Goal: Transaction & Acquisition: Purchase product/service

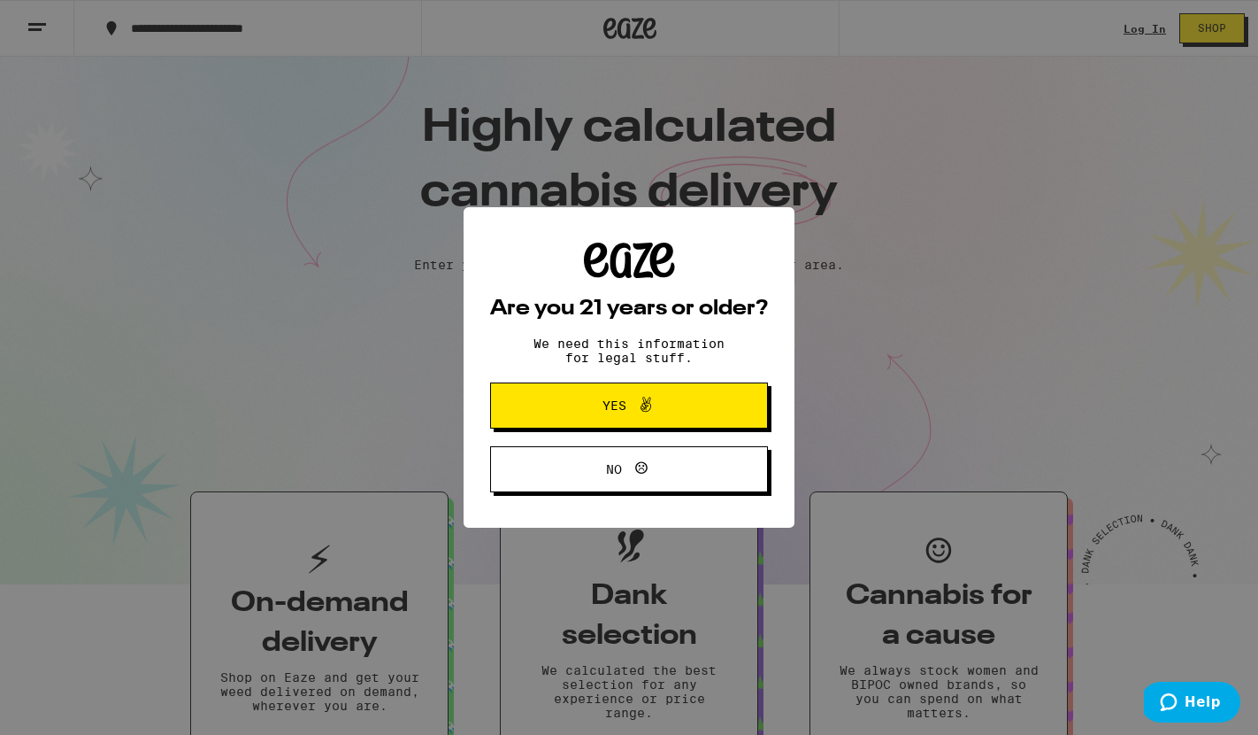
click at [612, 408] on span "Yes" at bounding box center [615, 405] width 24 height 12
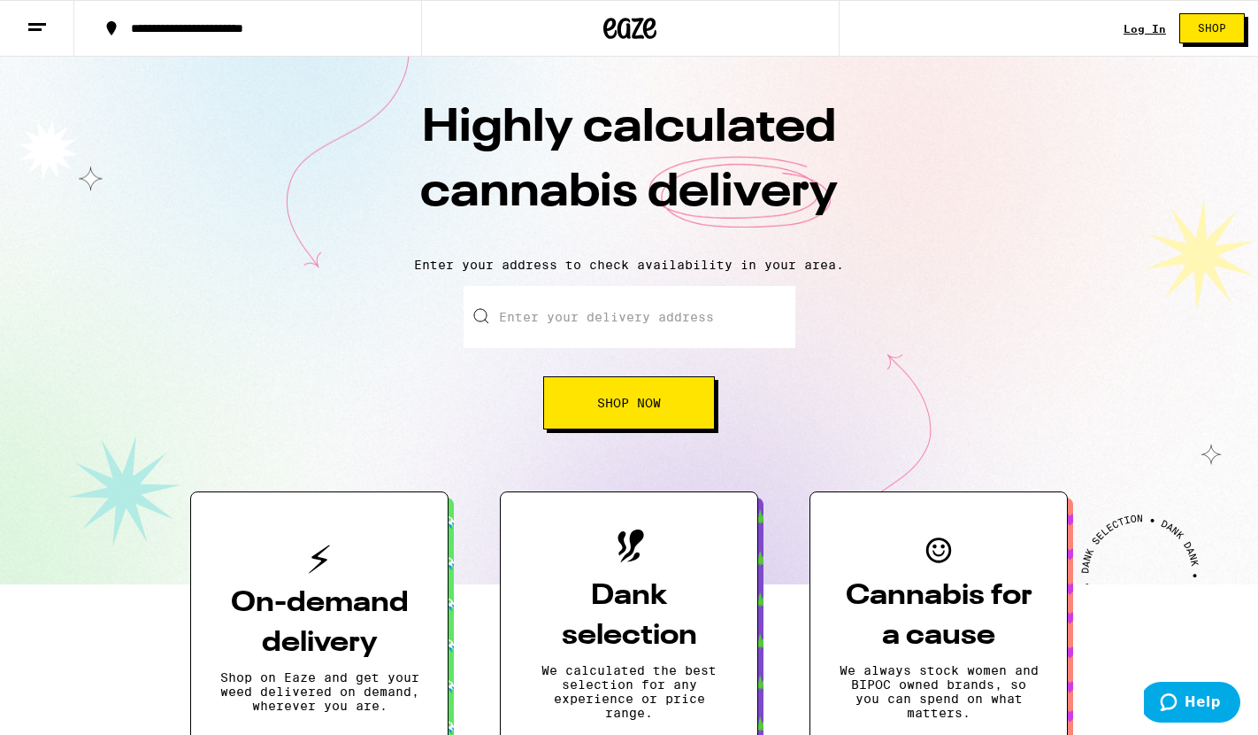
click at [524, 319] on input "Enter your delivery address" at bounding box center [630, 317] width 332 height 62
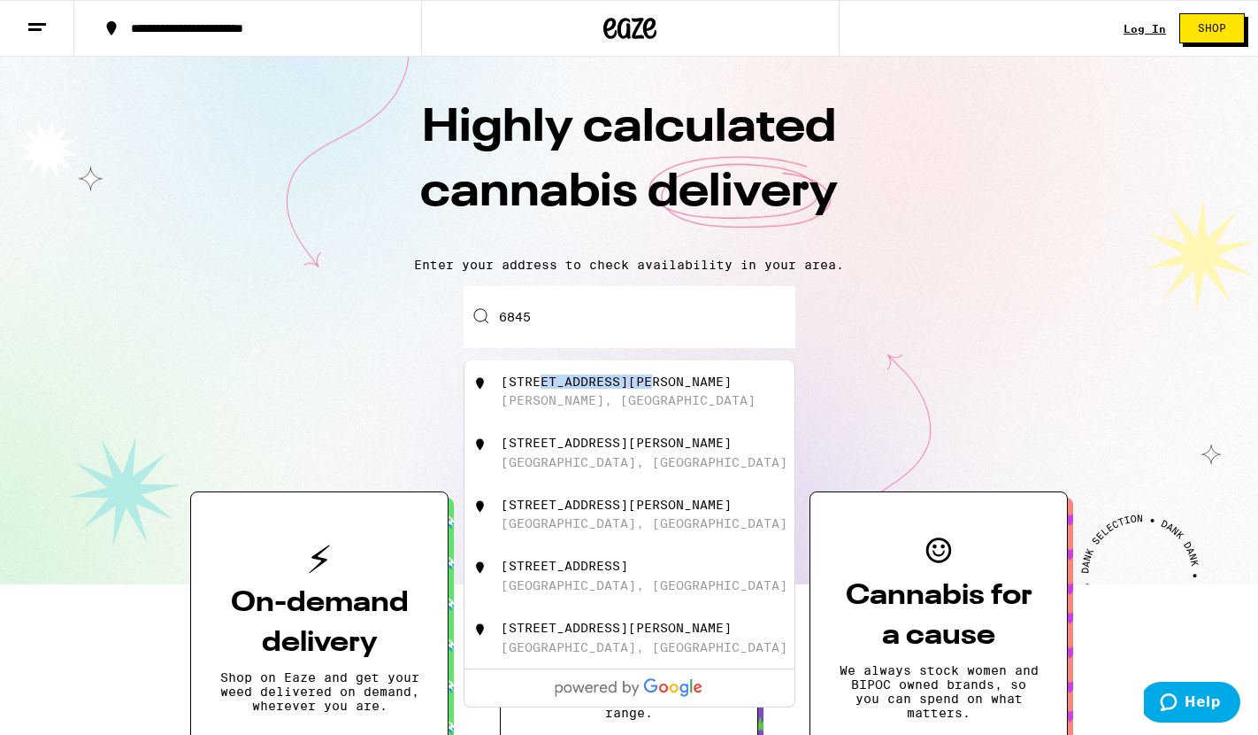
click at [541, 392] on div "[STREET_ADDRESS][PERSON_NAME]" at bounding box center [659, 391] width 316 height 34
type input "[STREET_ADDRESS][PERSON_NAME]"
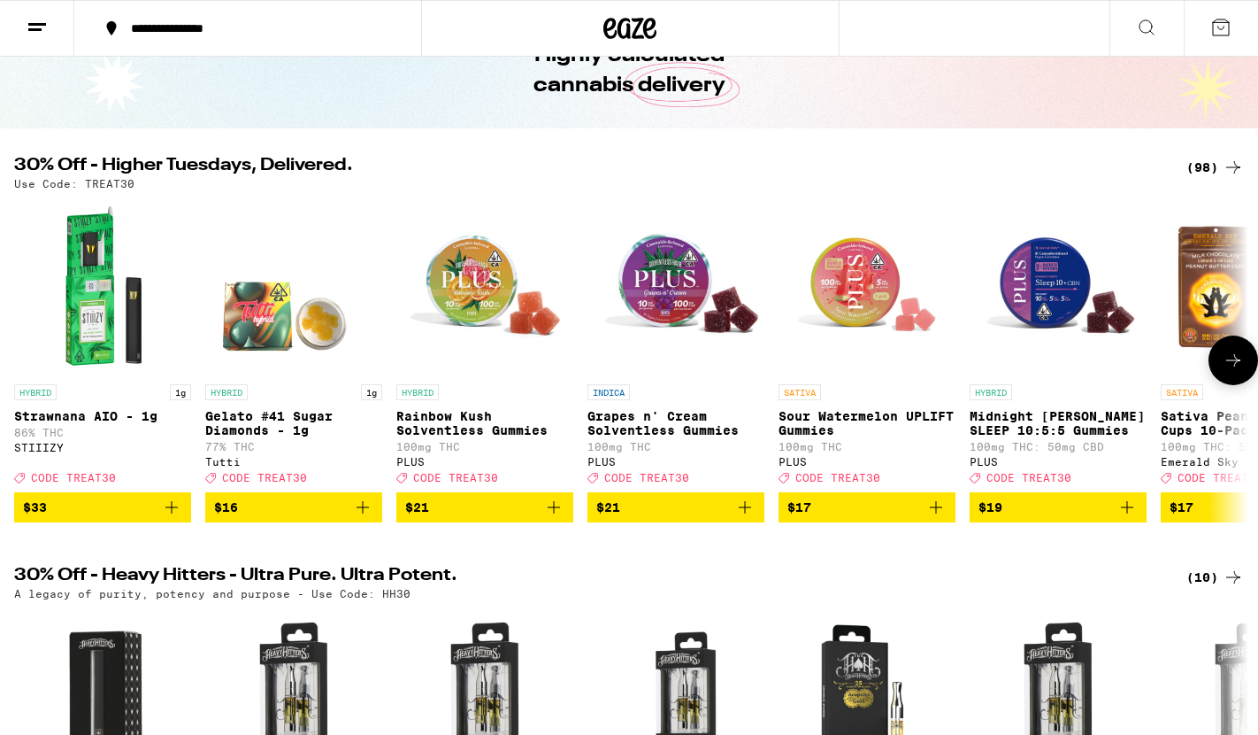
scroll to position [102, 0]
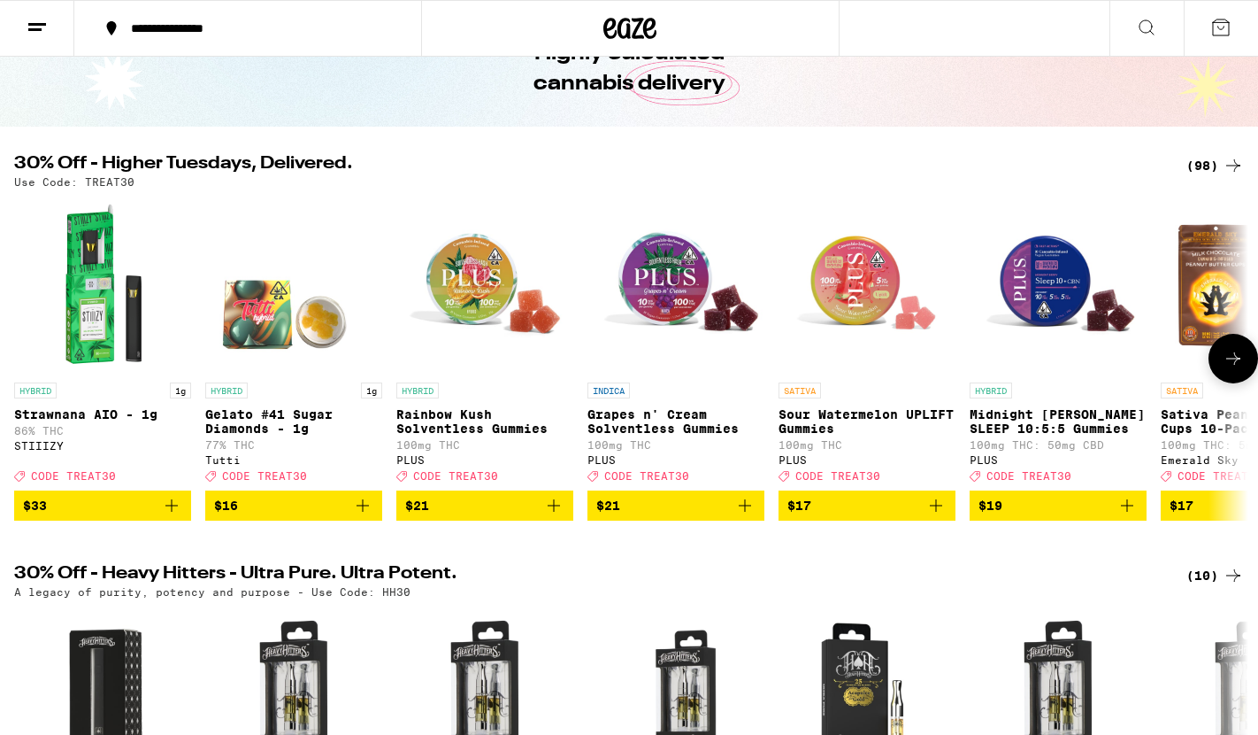
click at [1025, 428] on p "Midnight [PERSON_NAME] SLEEP 10:5:5 Gummies" at bounding box center [1058, 421] width 177 height 28
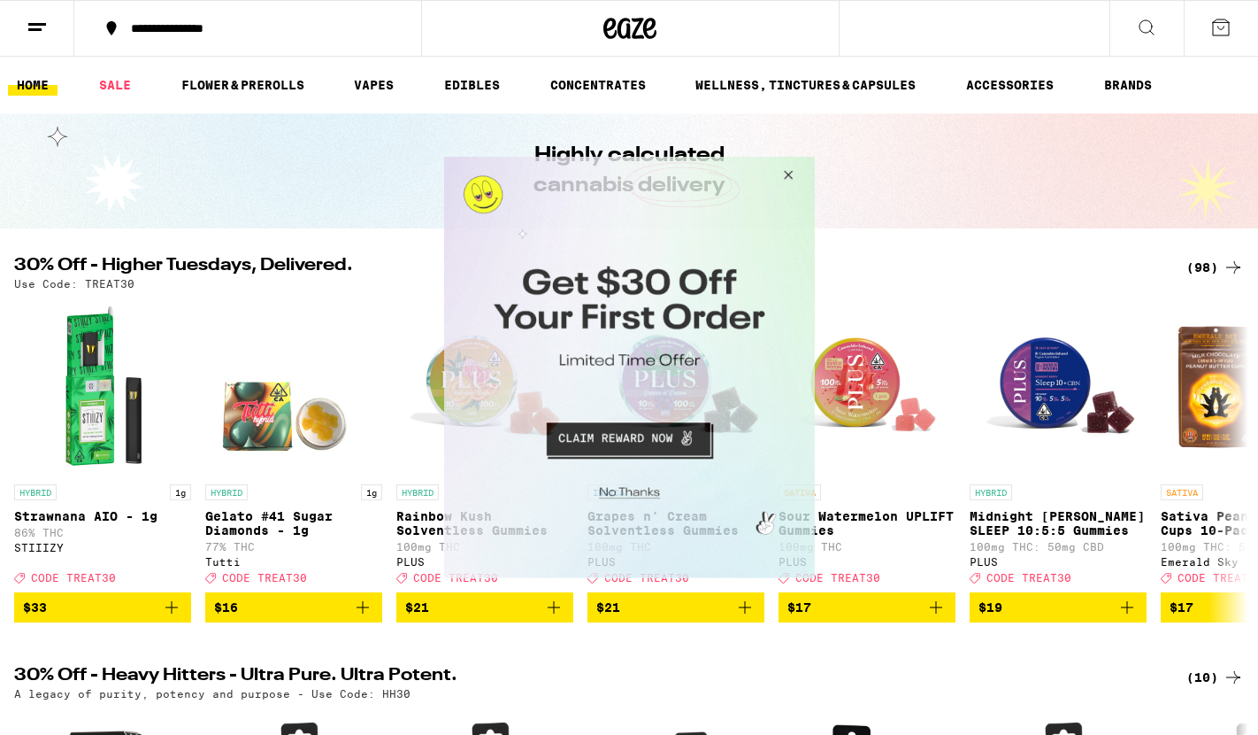
click at [788, 167] on button "Close Modal" at bounding box center [785, 178] width 48 height 42
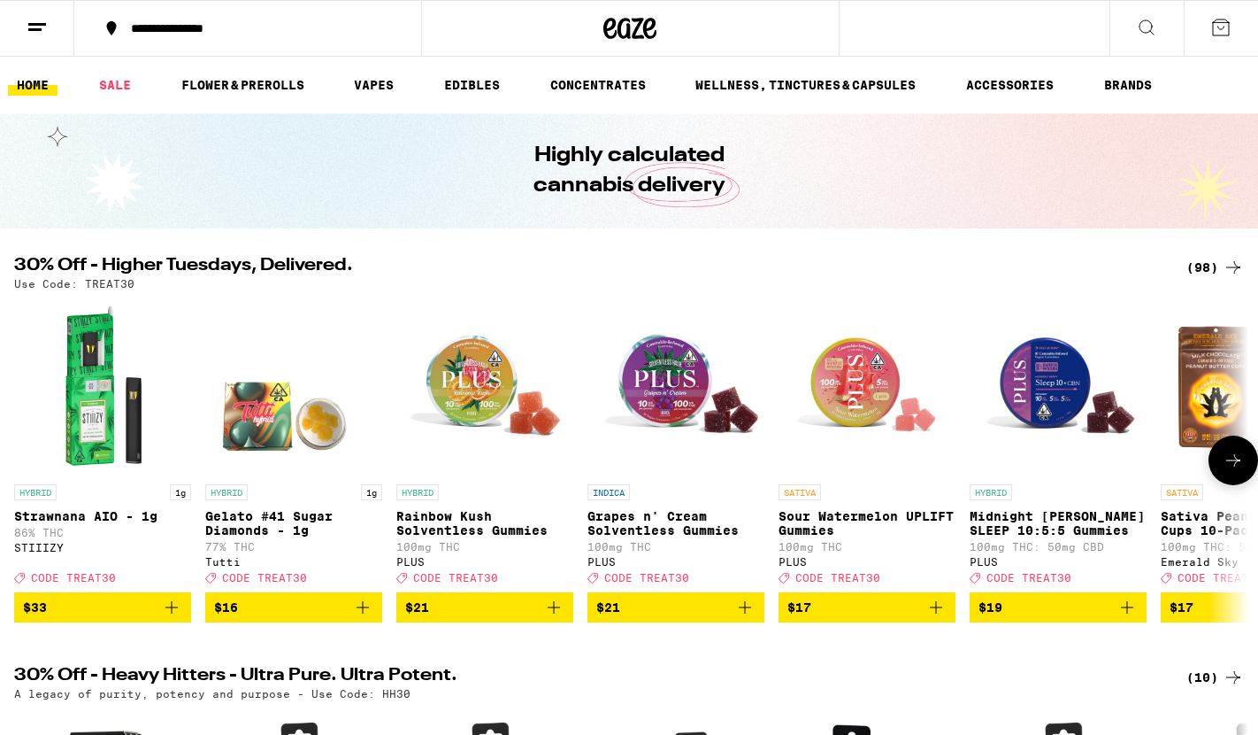
click at [849, 520] on p "Sour Watermelon UPLIFT Gummies" at bounding box center [867, 523] width 177 height 28
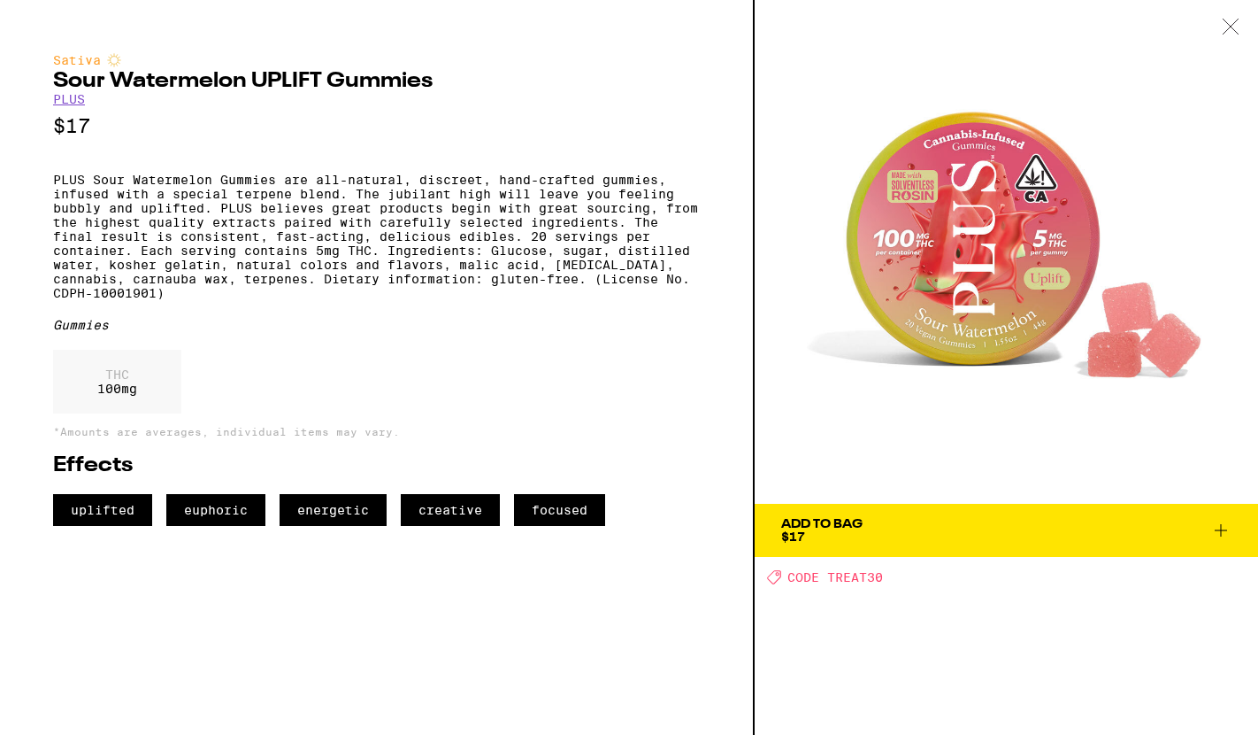
click at [896, 543] on button "Add To Bag $17" at bounding box center [1007, 530] width 504 height 53
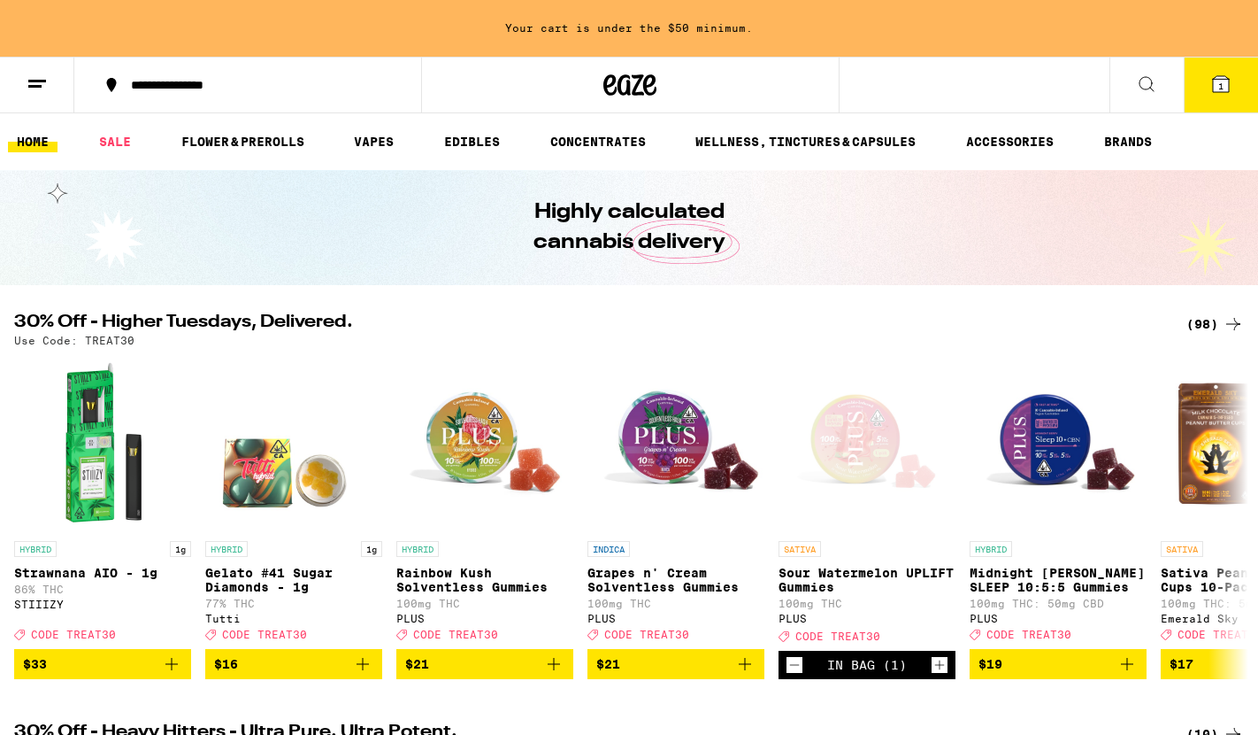
click at [35, 86] on line at bounding box center [34, 86] width 13 height 0
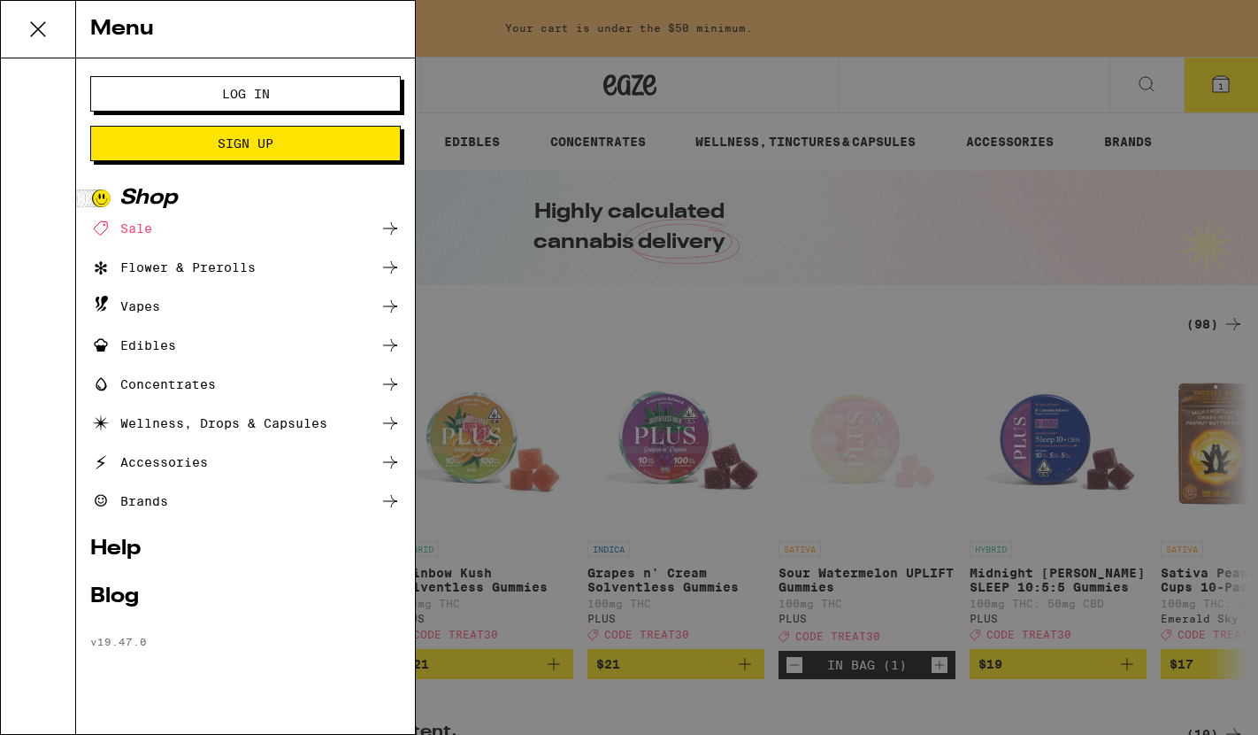
click at [209, 90] on span "Log In" at bounding box center [245, 94] width 167 height 12
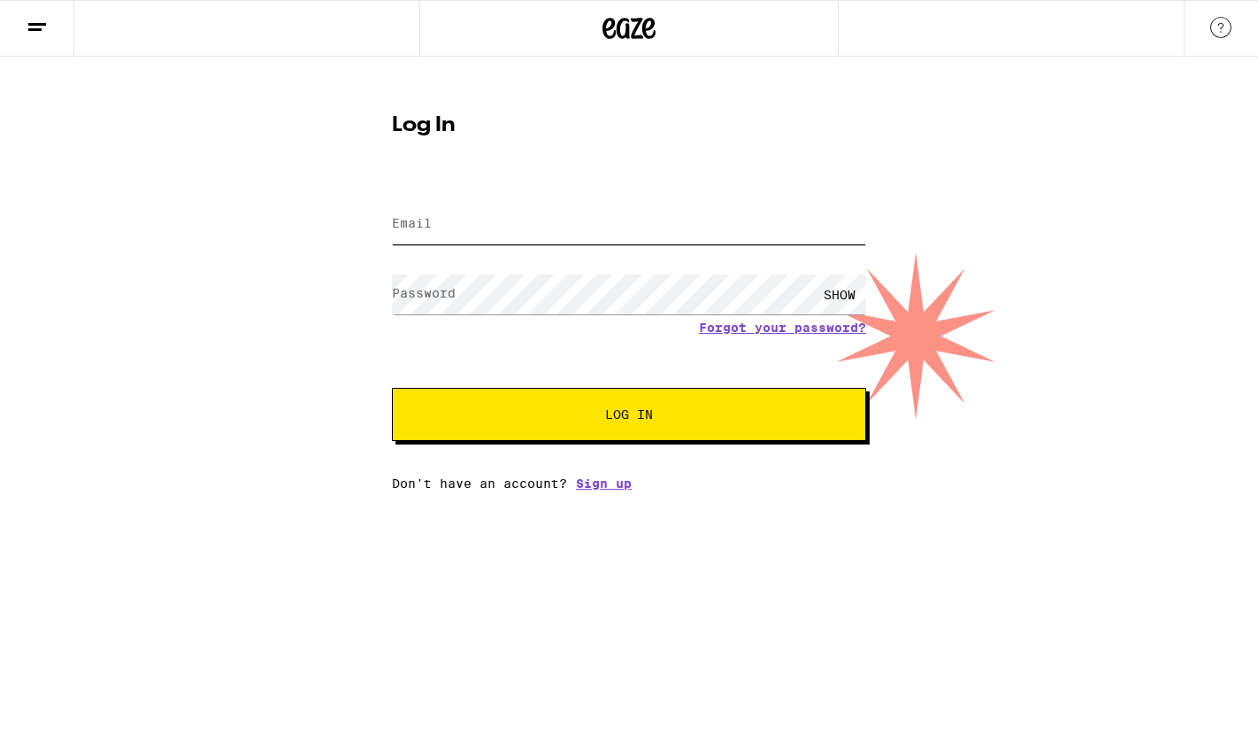
type input "[EMAIL_ADDRESS][DOMAIN_NAME]"
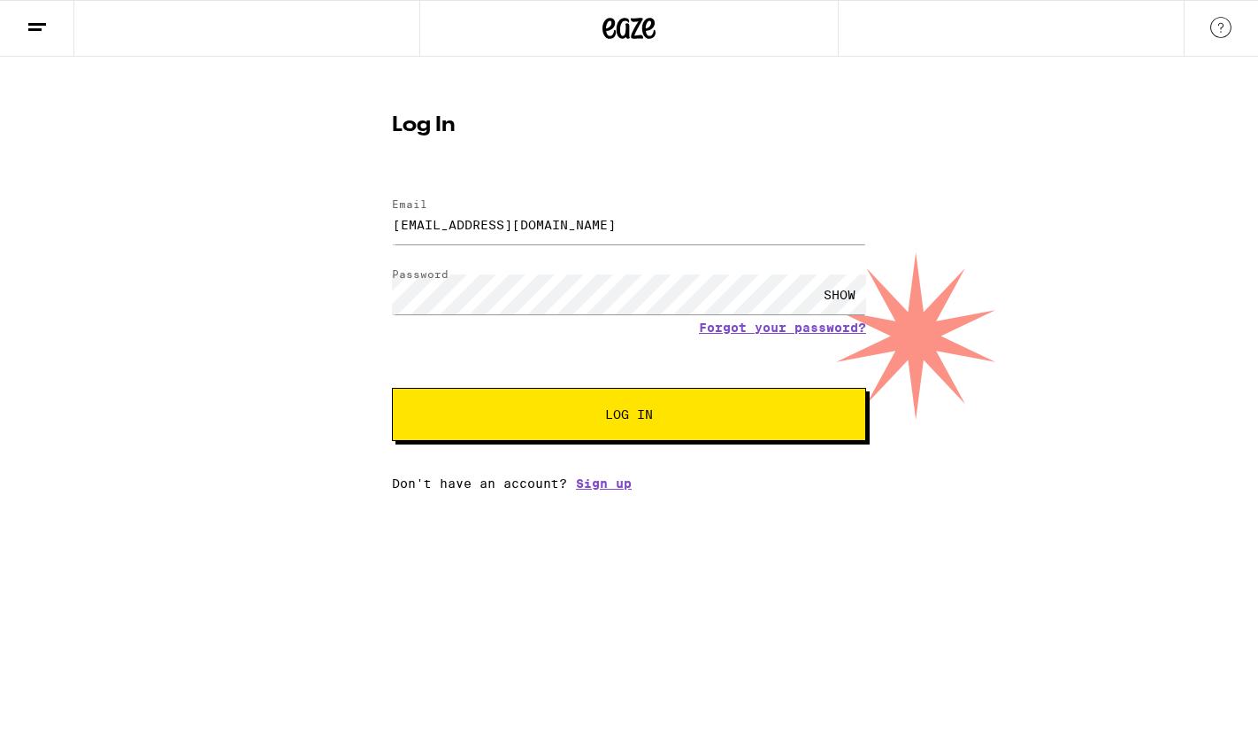
click at [676, 410] on button "Log In" at bounding box center [629, 414] width 474 height 53
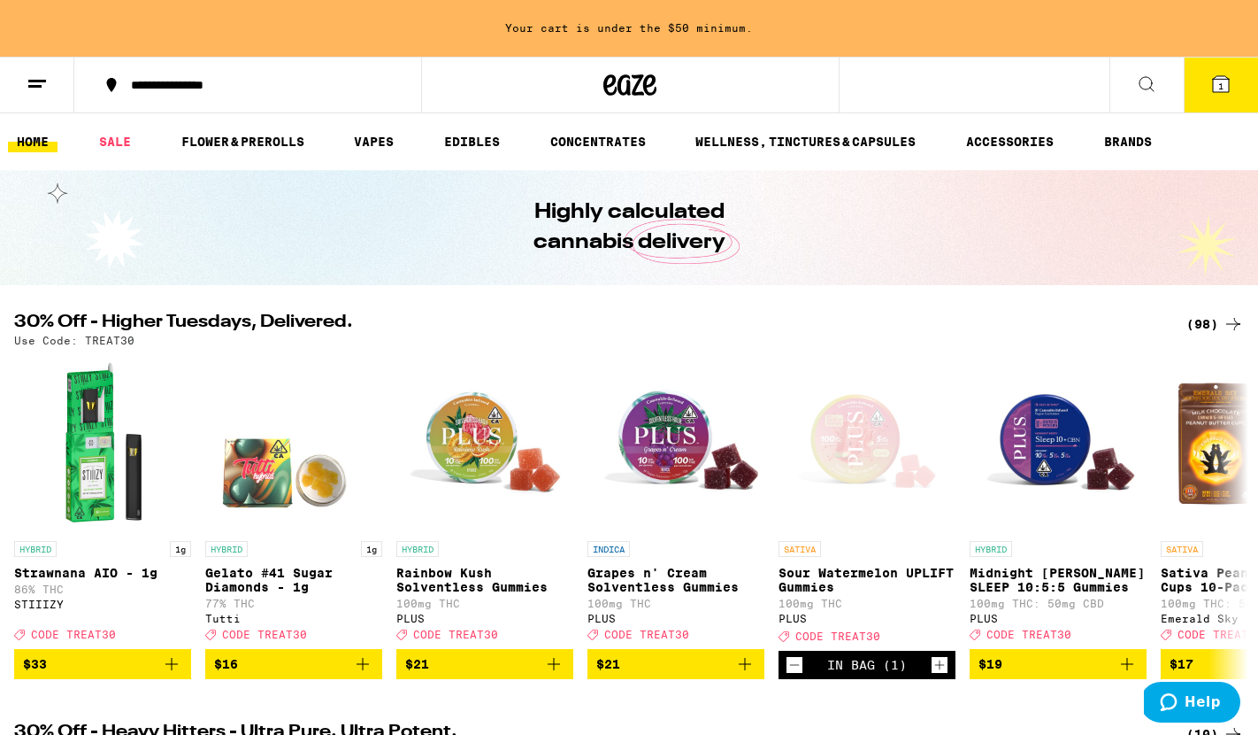
click at [32, 81] on line at bounding box center [37, 81] width 18 height 0
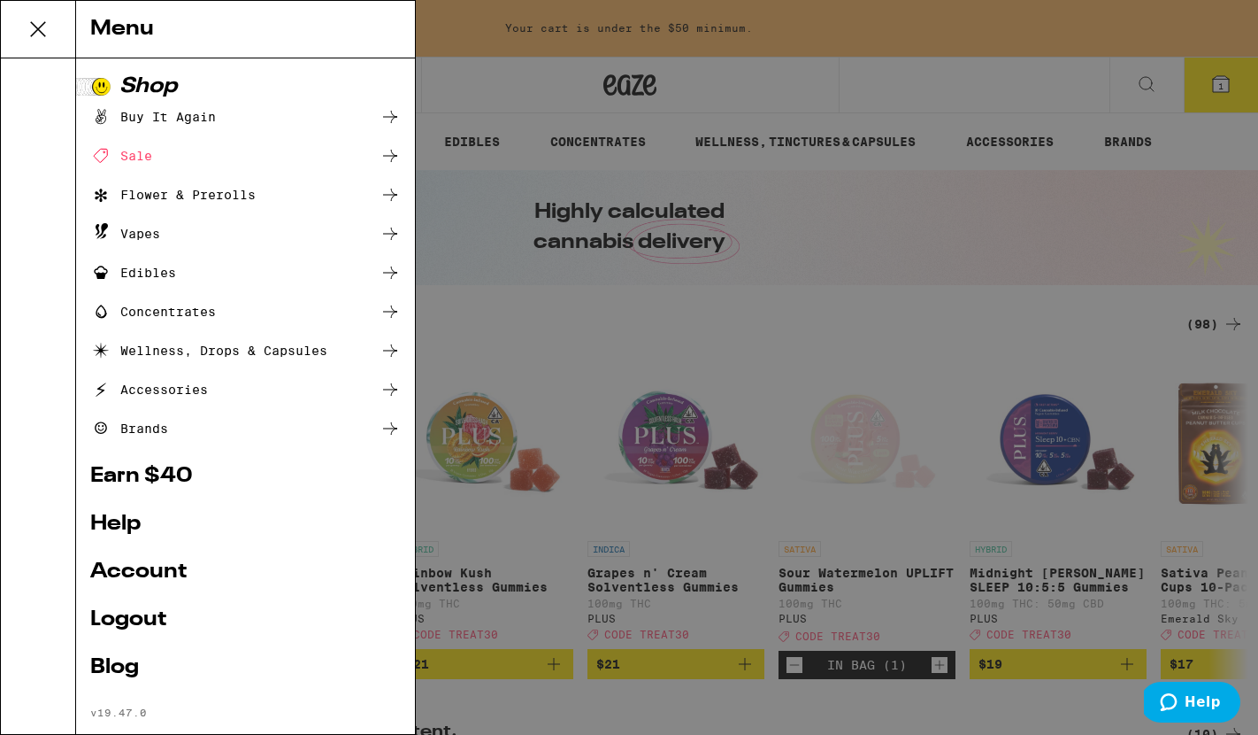
click at [38, 79] on div "Menu Shop Buy It Again Sale Flower & Prerolls Vapes Edibles Concentrates Wellne…" at bounding box center [629, 367] width 1258 height 735
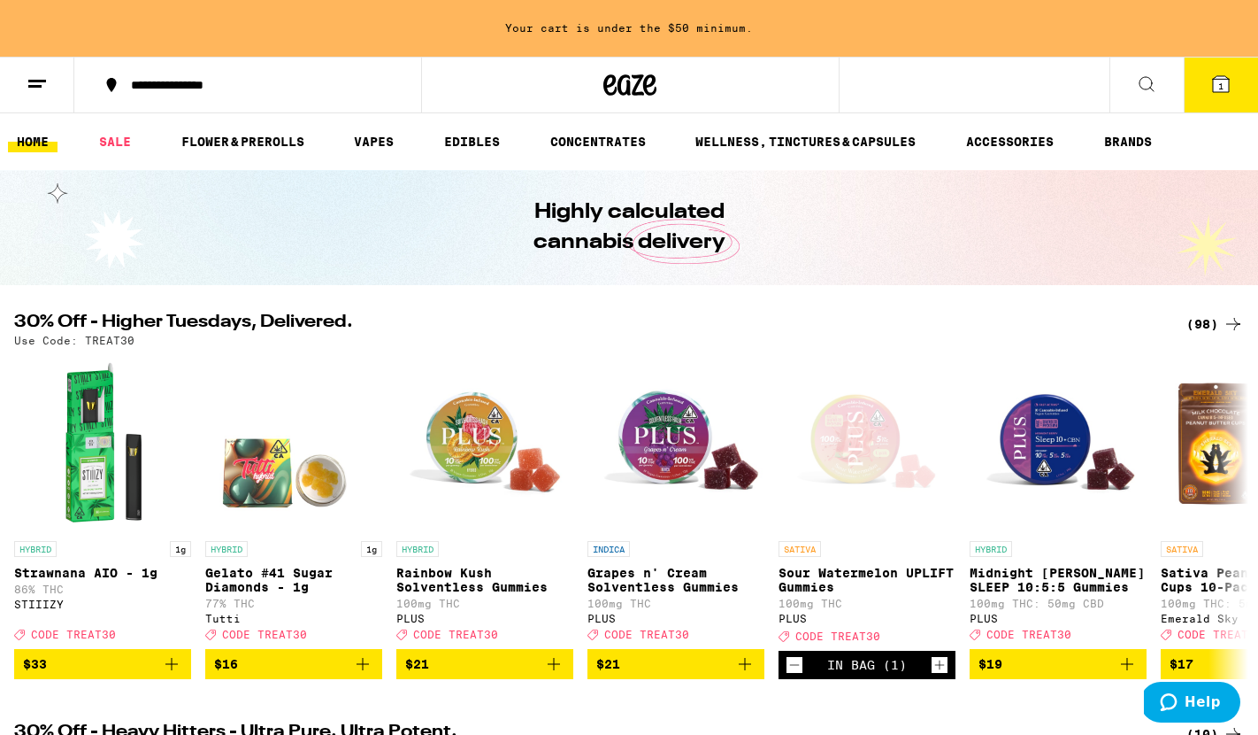
click at [37, 81] on line at bounding box center [37, 81] width 18 height 0
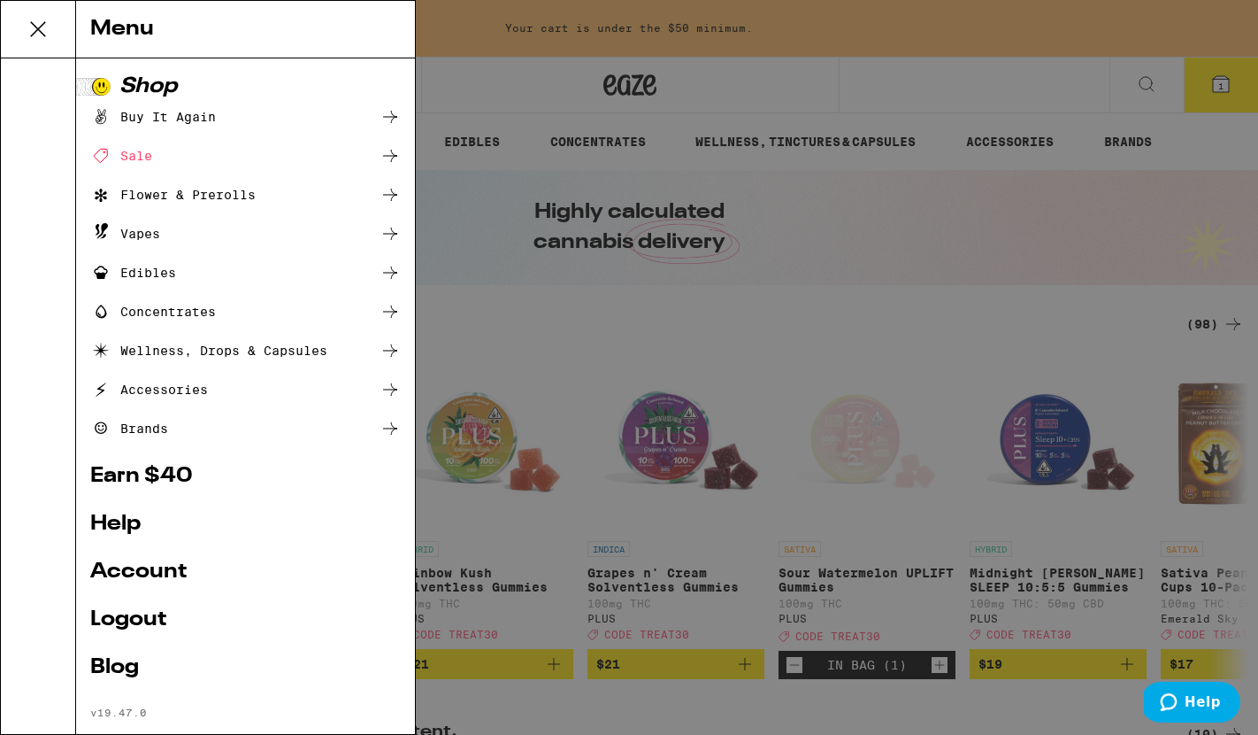
click at [375, 120] on div "Buy It Again" at bounding box center [245, 116] width 311 height 21
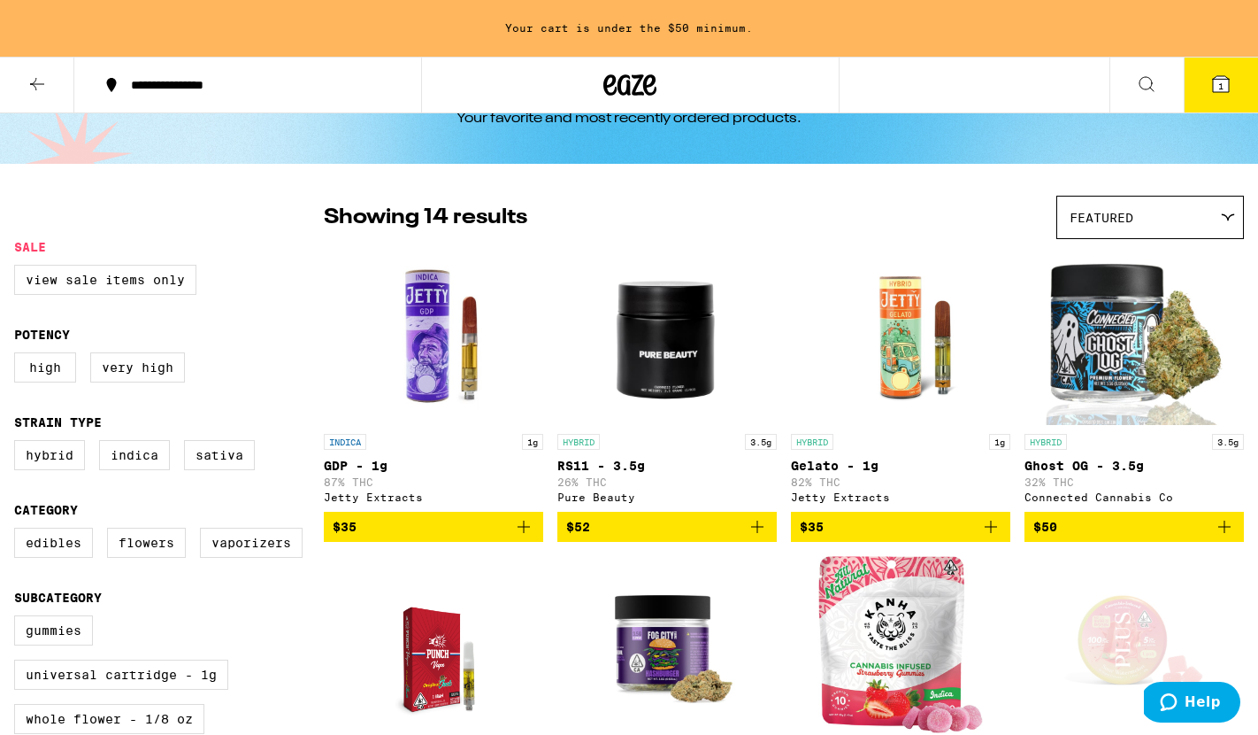
scroll to position [114, 0]
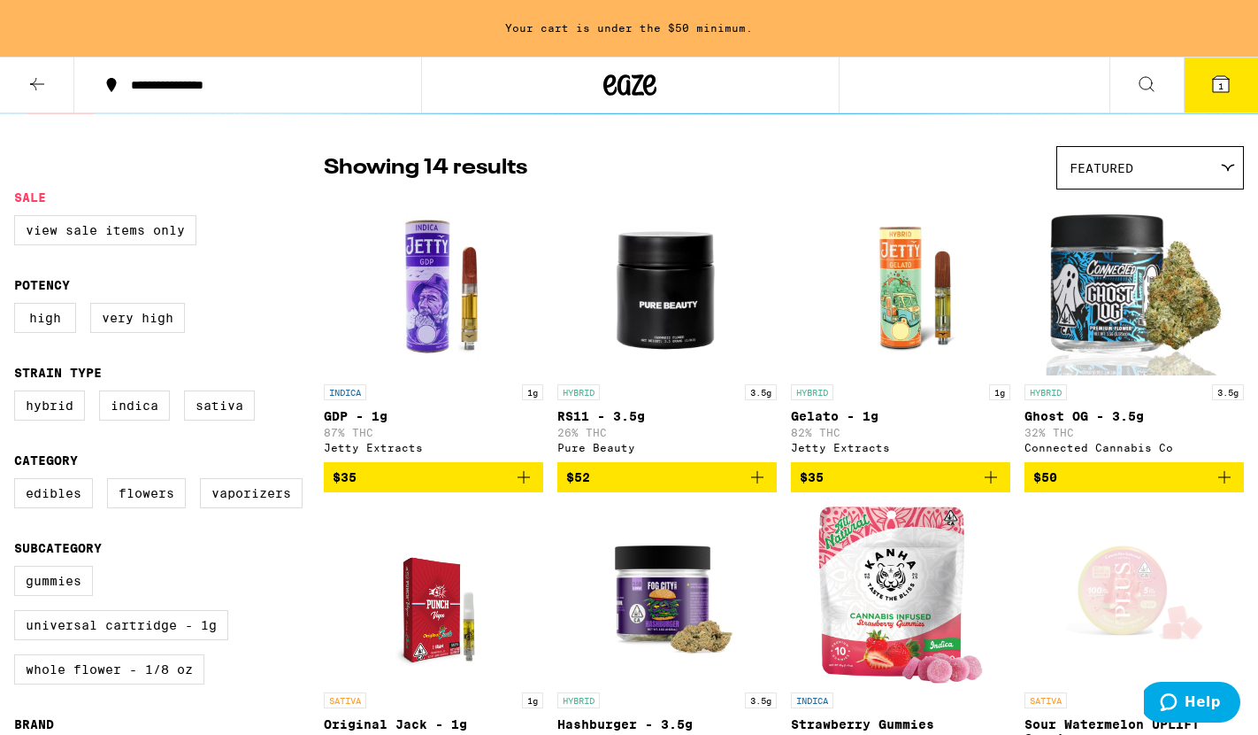
click at [1122, 474] on button "$50" at bounding box center [1134, 477] width 219 height 30
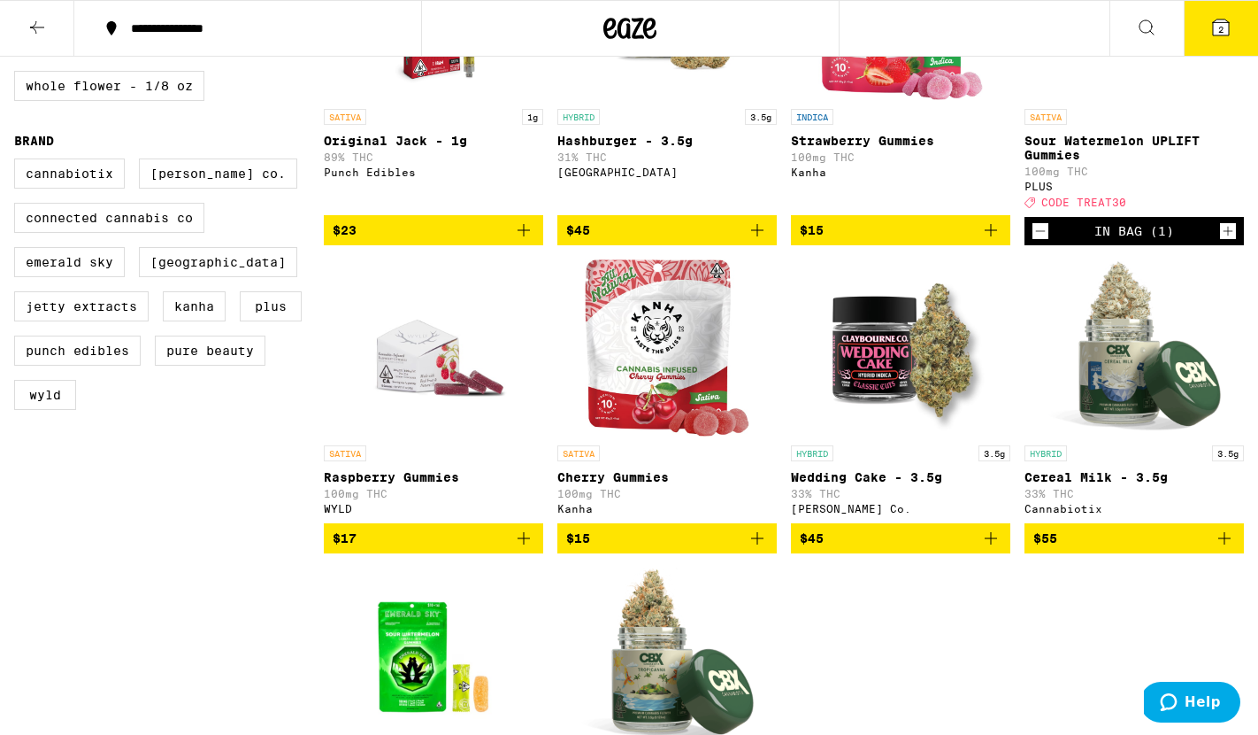
scroll to position [642, 0]
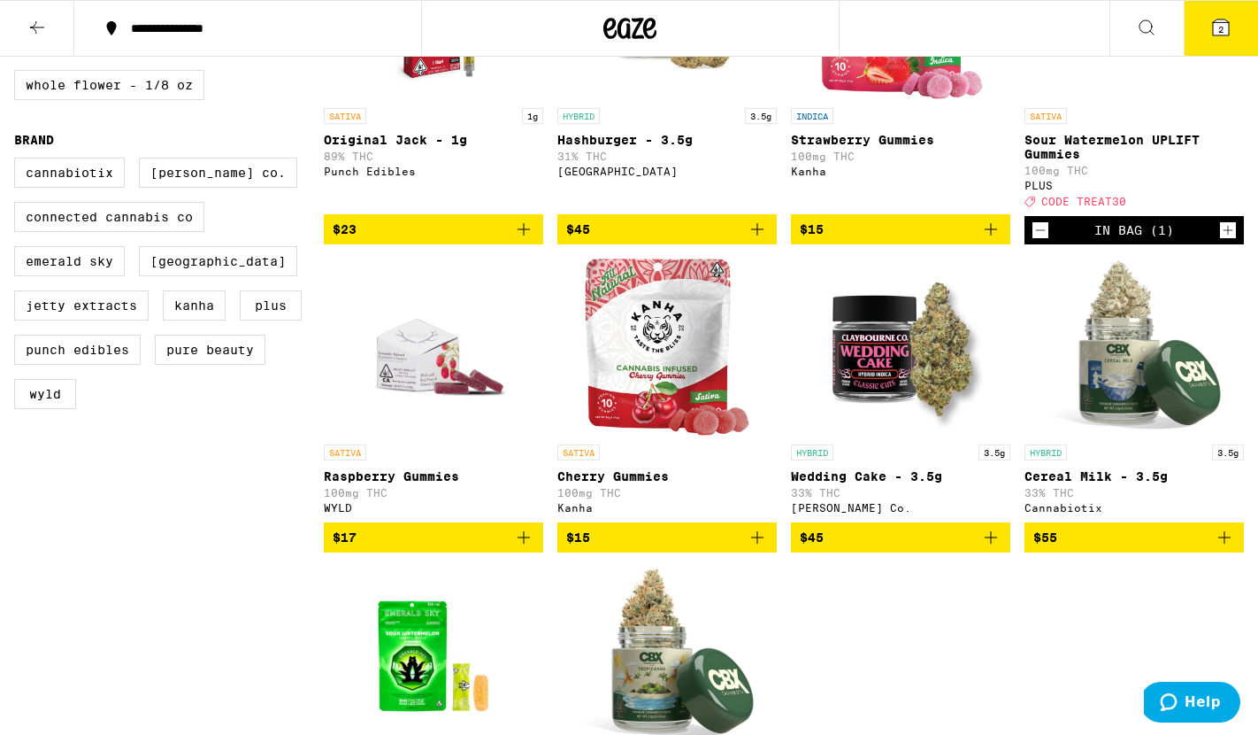
click at [653, 548] on span "$15" at bounding box center [667, 537] width 202 height 21
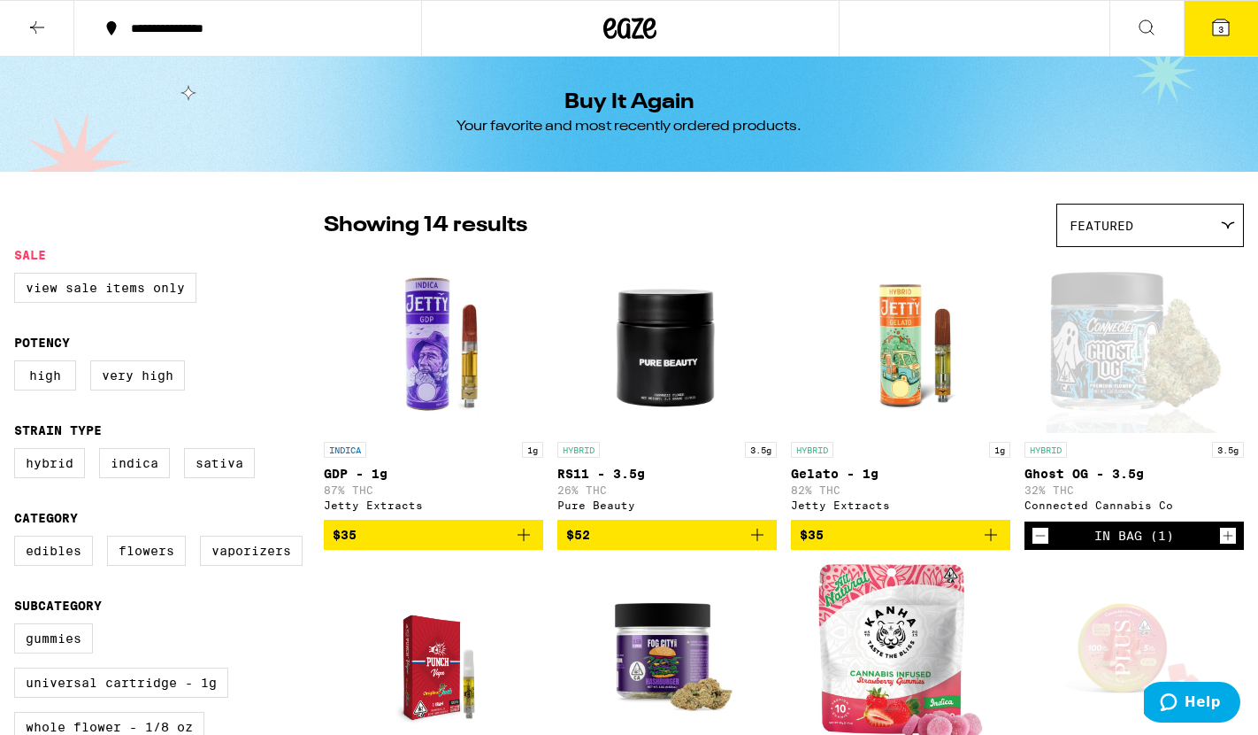
scroll to position [0, 0]
click at [1220, 26] on span "3" at bounding box center [1221, 29] width 5 height 11
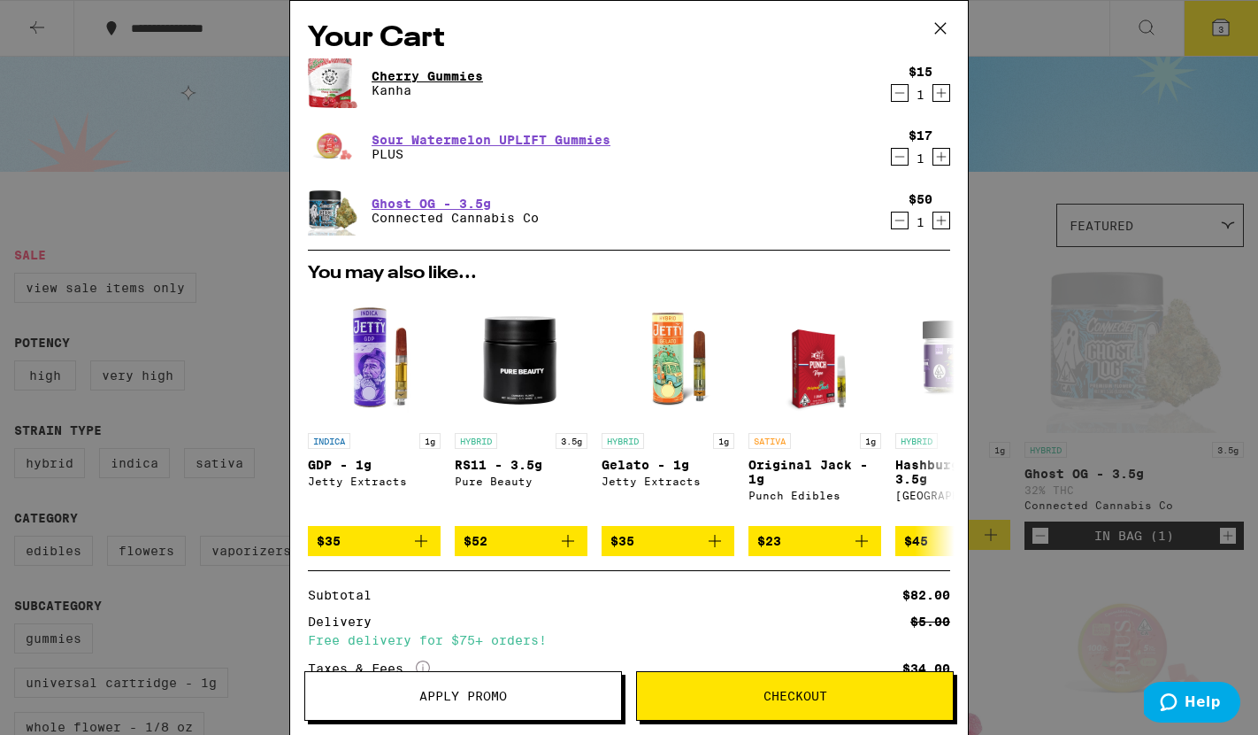
click at [412, 75] on link "Cherry Gummies" at bounding box center [428, 76] width 112 height 14
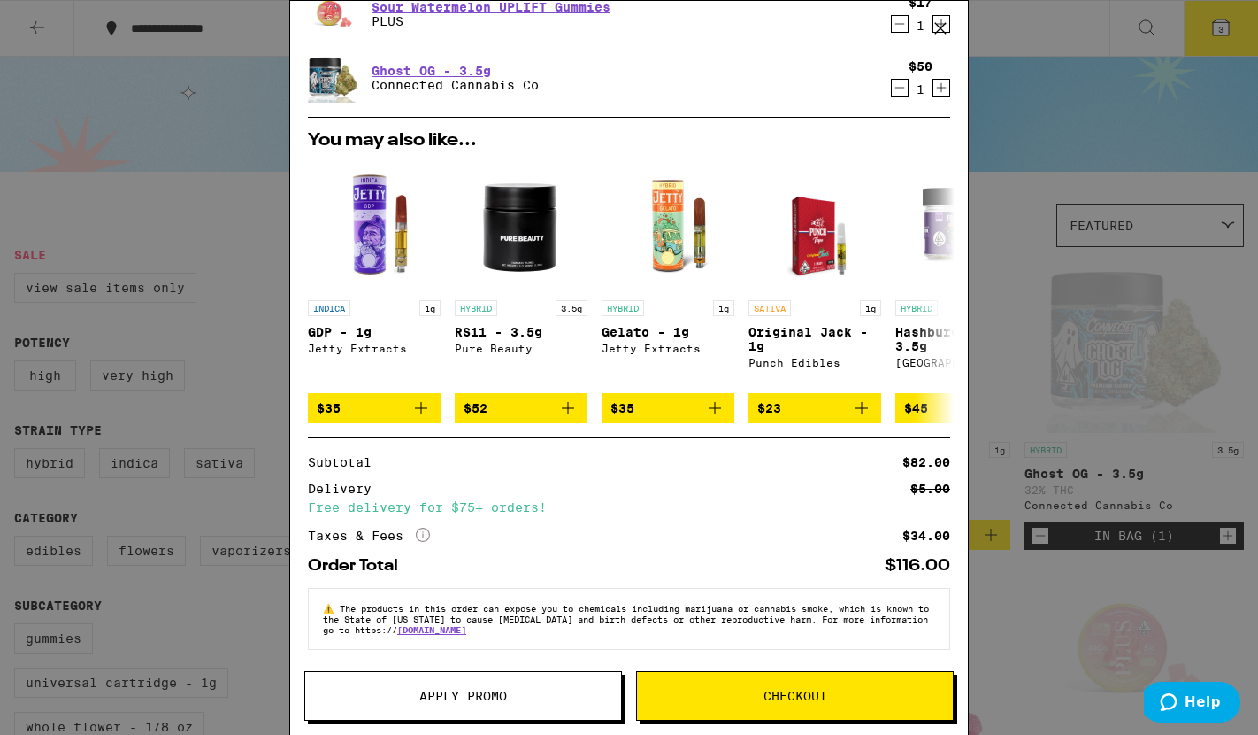
scroll to position [146, 0]
click at [799, 691] on span "Checkout" at bounding box center [796, 695] width 64 height 12
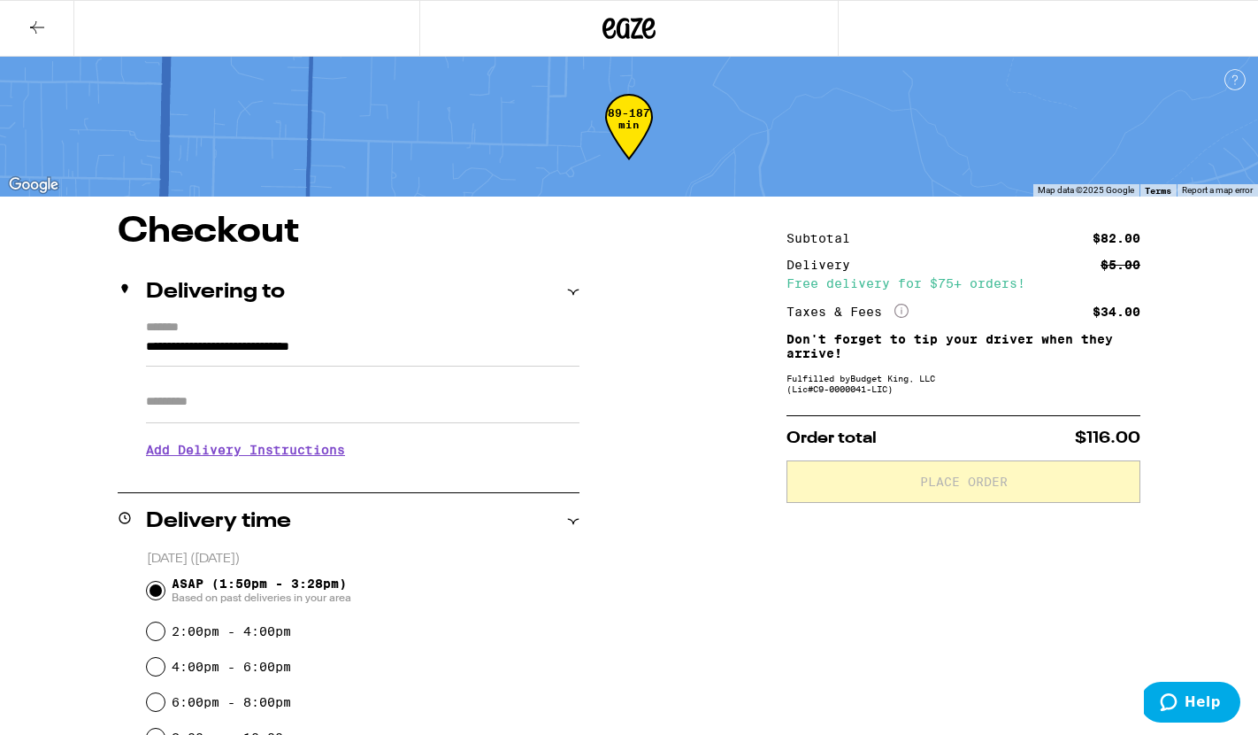
click at [566, 289] on div "Delivering to" at bounding box center [349, 291] width 462 height 21
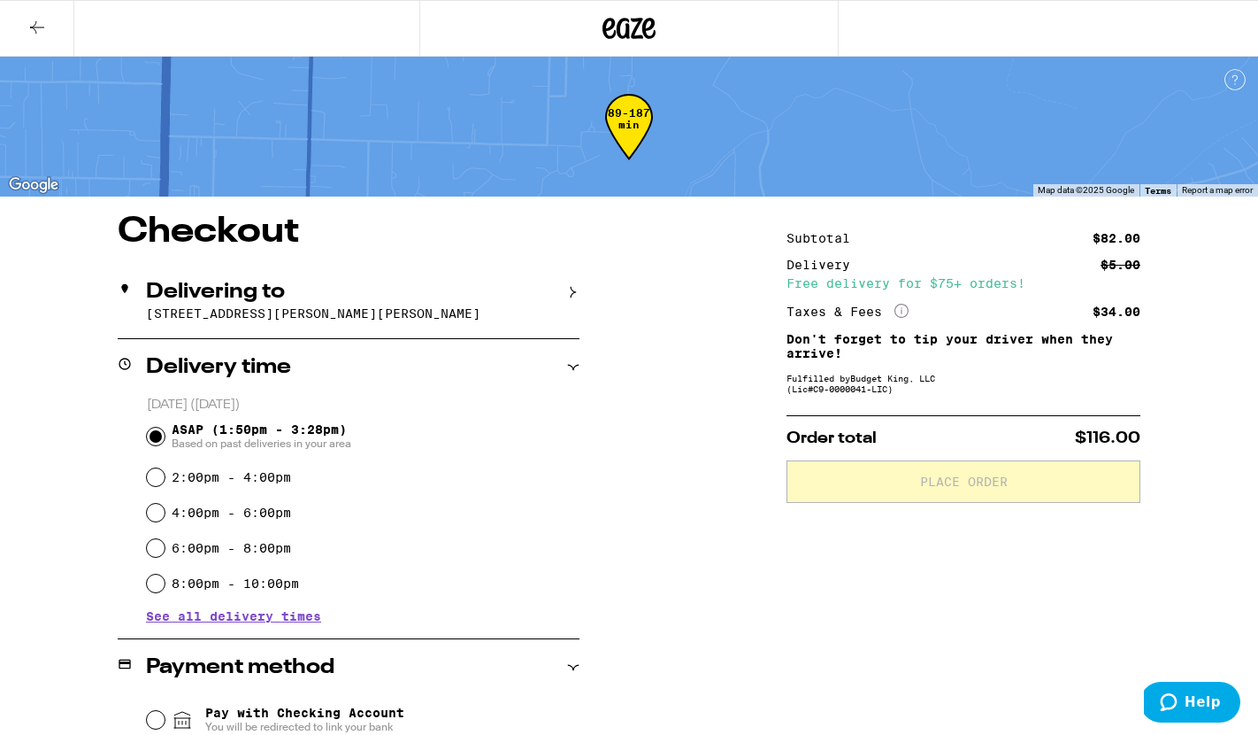
click at [566, 289] on div "Delivering to" at bounding box center [349, 291] width 462 height 21
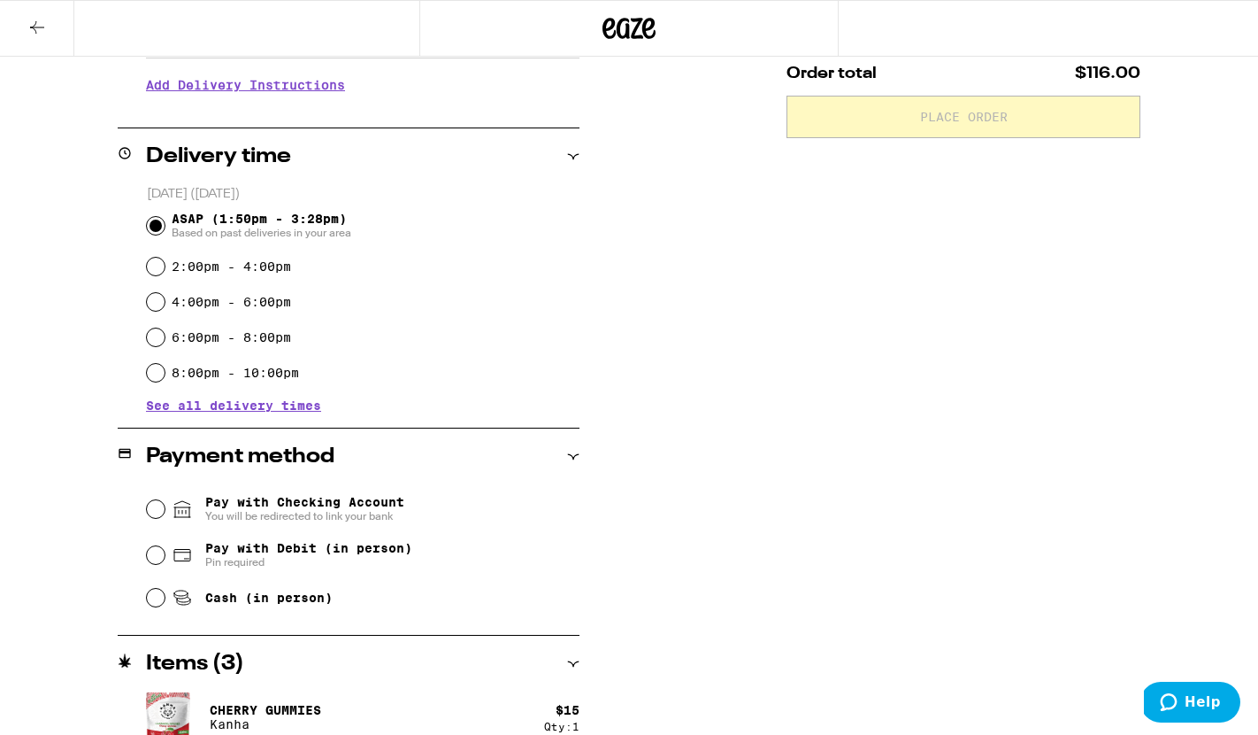
scroll to position [383, 0]
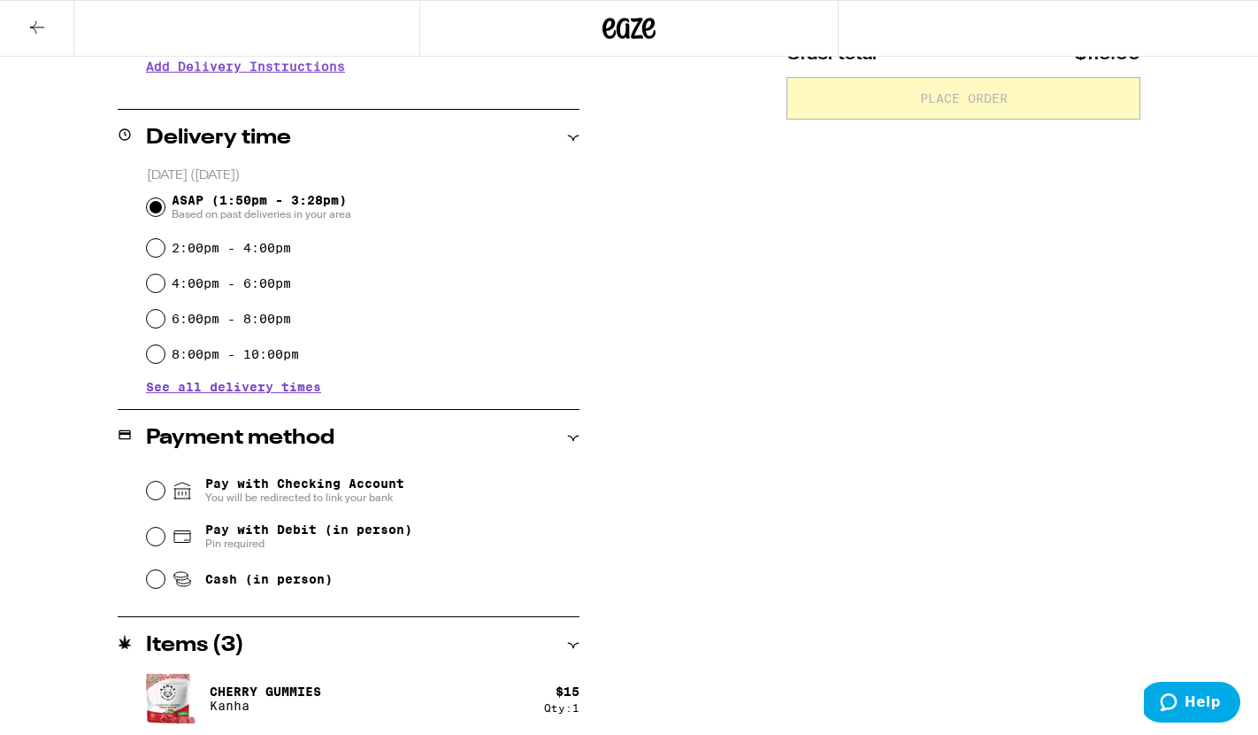
click at [155, 538] on input "Pay with Debit (in person) Pin required" at bounding box center [156, 536] width 18 height 18
radio input "true"
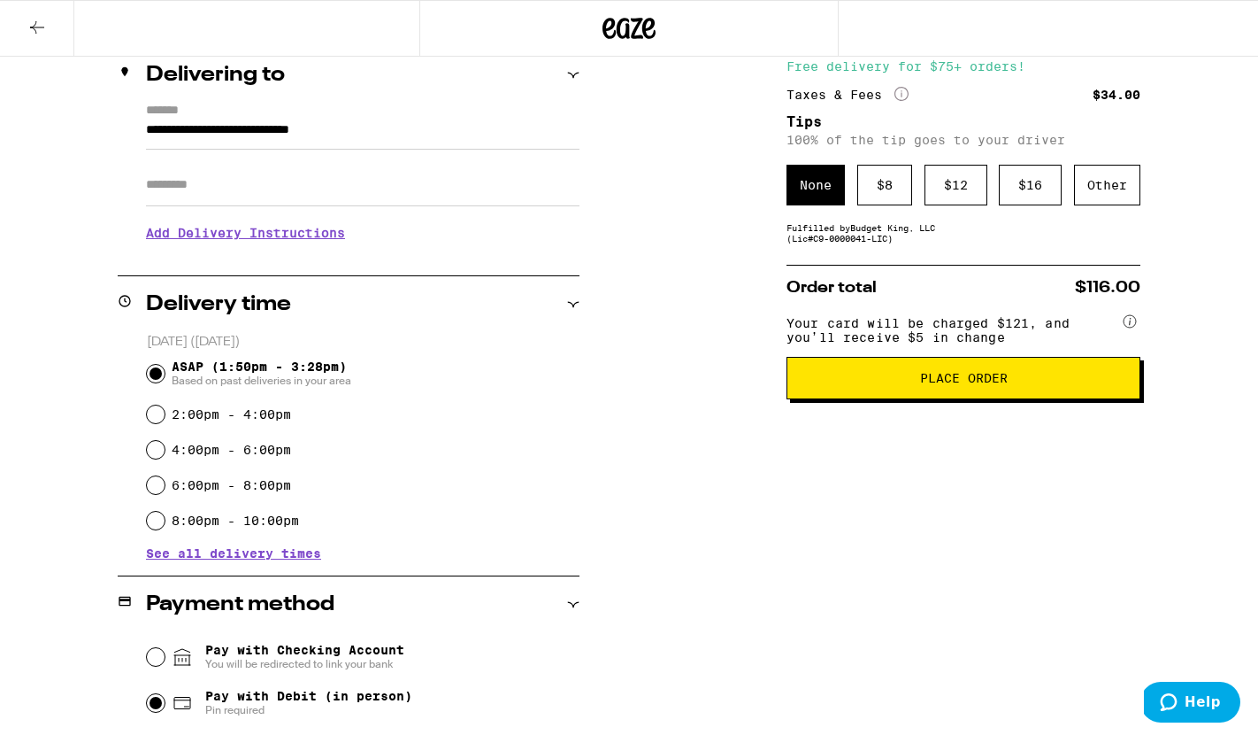
scroll to position [212, 0]
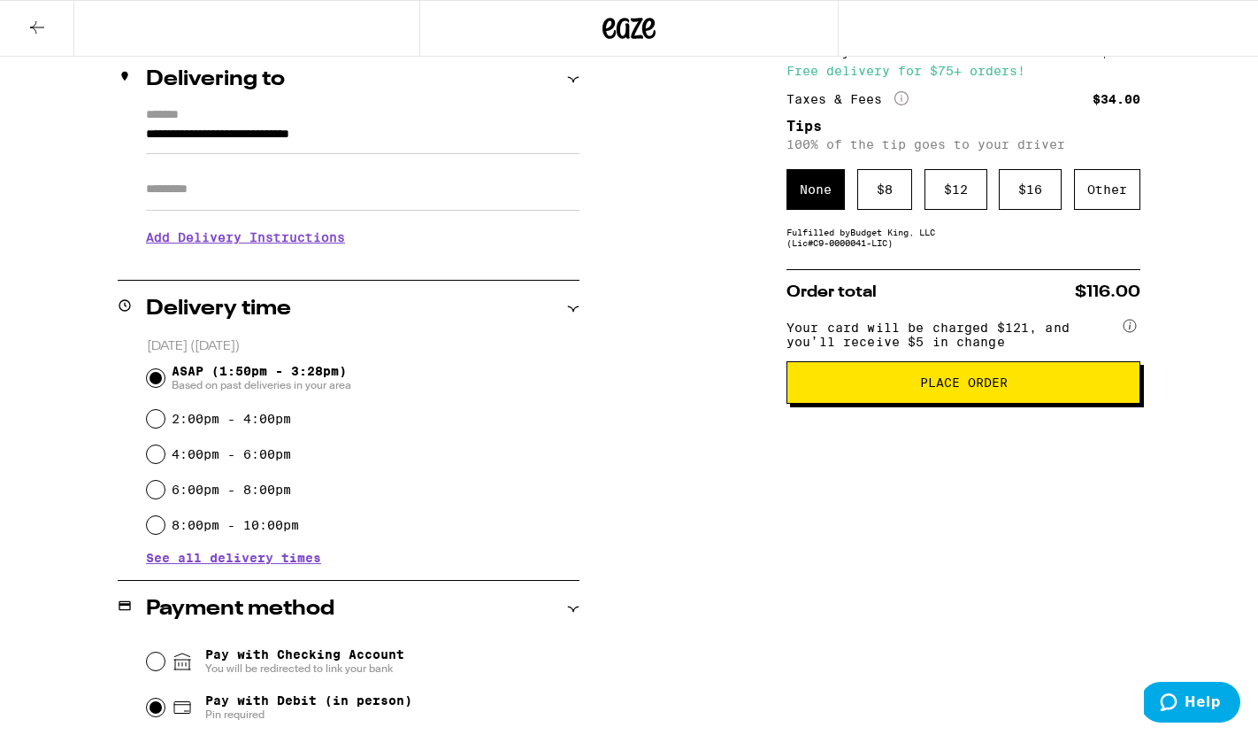
click at [158, 458] on input "4:00pm - 6:00pm" at bounding box center [156, 454] width 18 height 18
radio input "true"
click at [963, 389] on span "Place Order" at bounding box center [964, 382] width 88 height 12
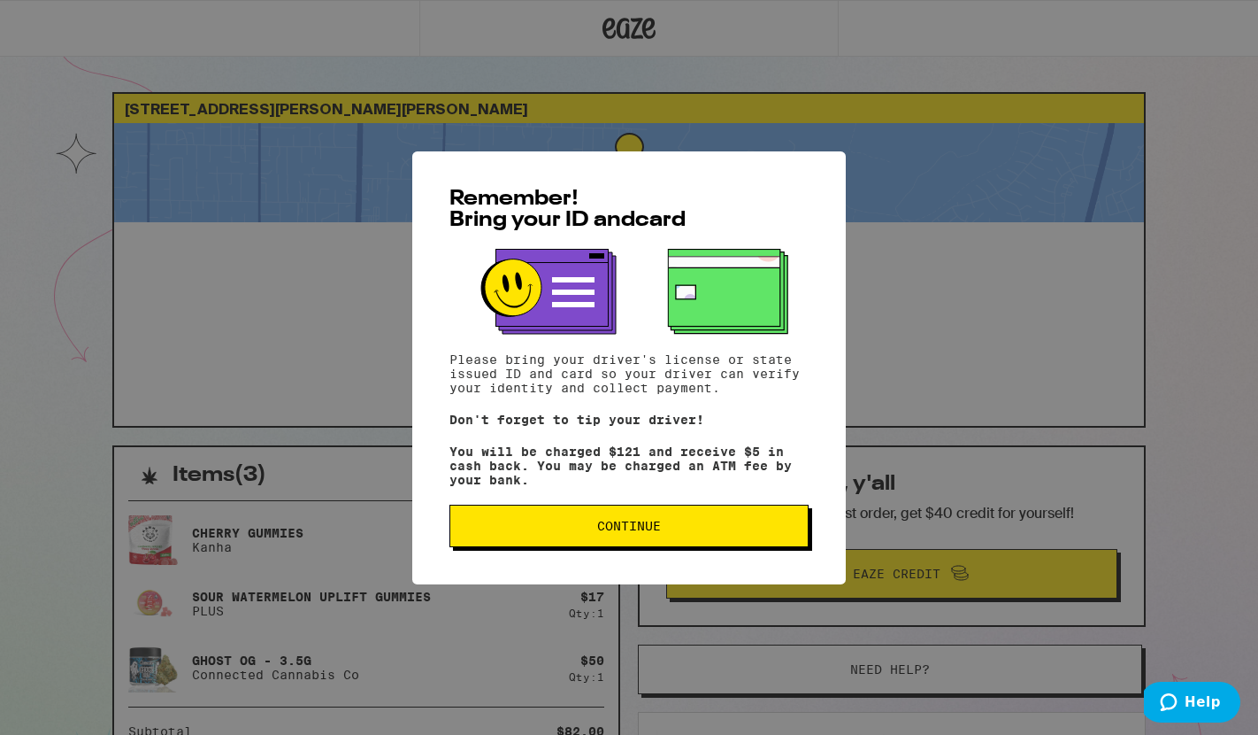
click at [630, 532] on span "Continue" at bounding box center [629, 526] width 64 height 12
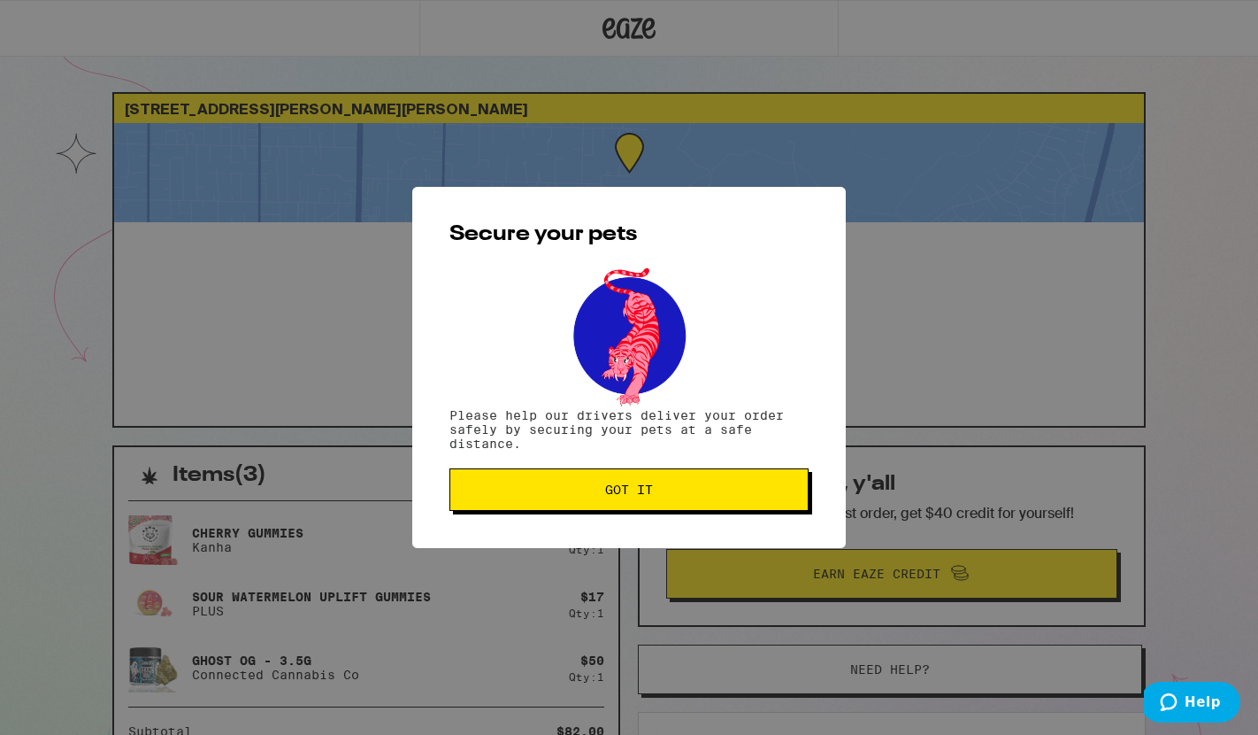
click at [639, 481] on button "Got it" at bounding box center [629, 489] width 359 height 42
